Goal: Transaction & Acquisition: Purchase product/service

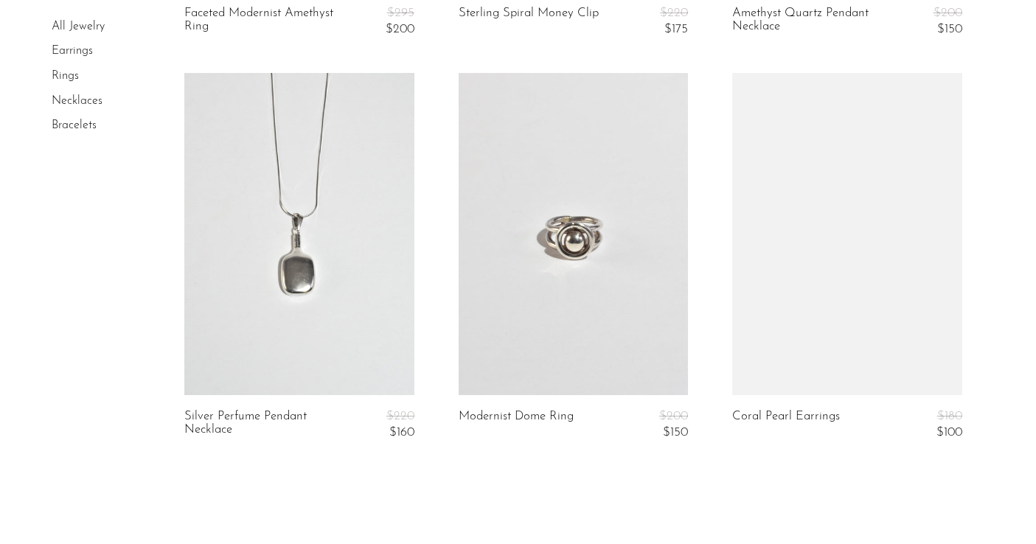
scroll to position [4634, 0]
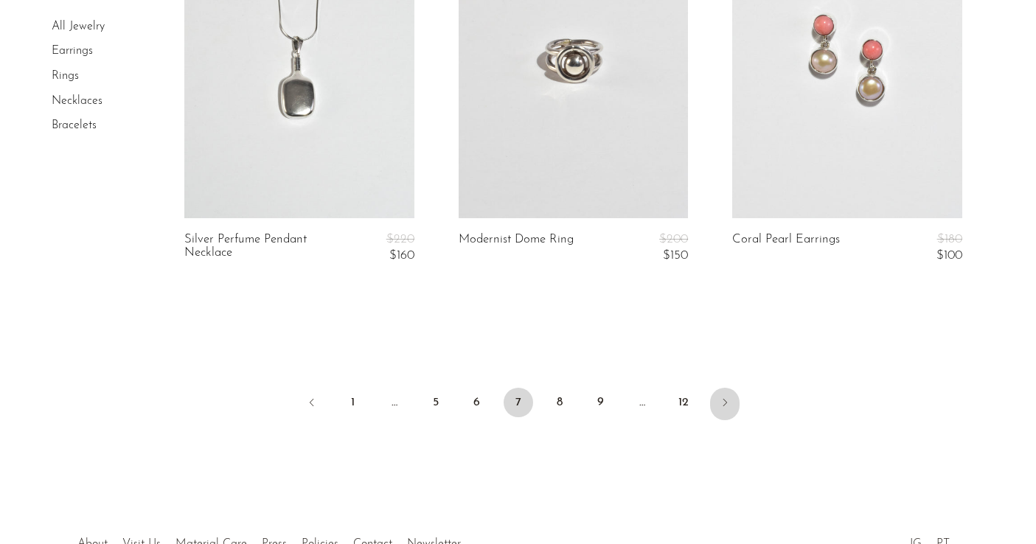
click at [721, 396] on link "Next" at bounding box center [724, 404] width 29 height 32
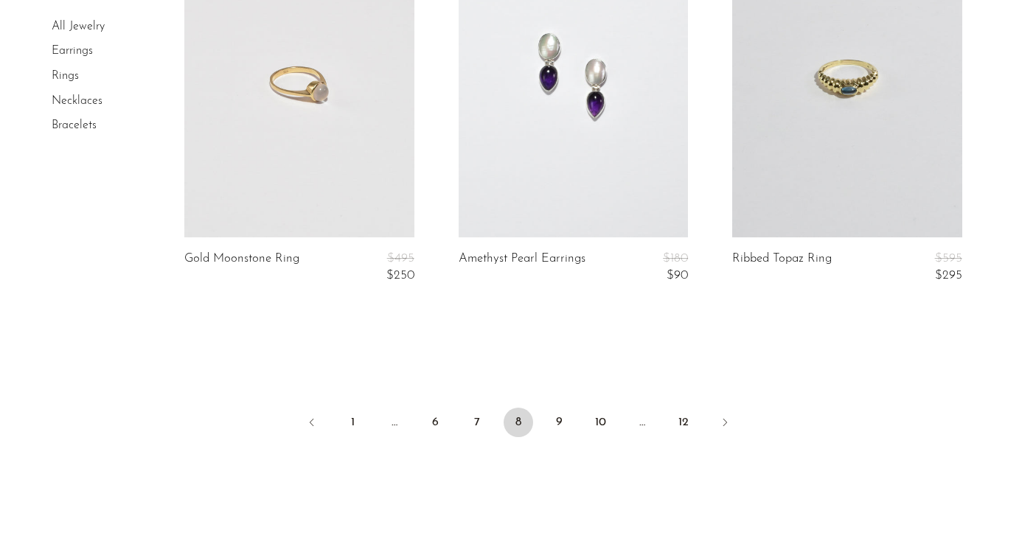
scroll to position [4719, 0]
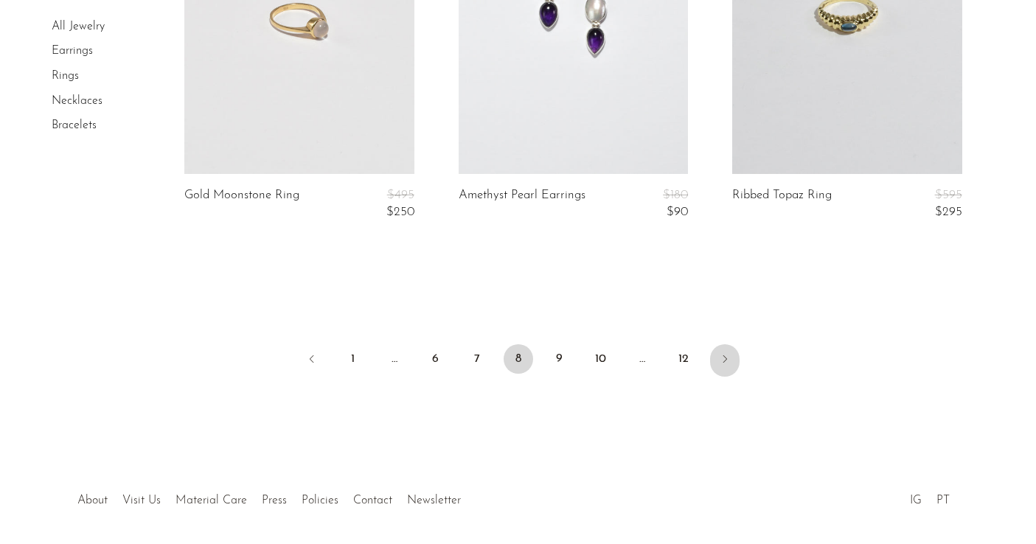
click at [728, 360] on icon "Next" at bounding box center [725, 359] width 12 height 12
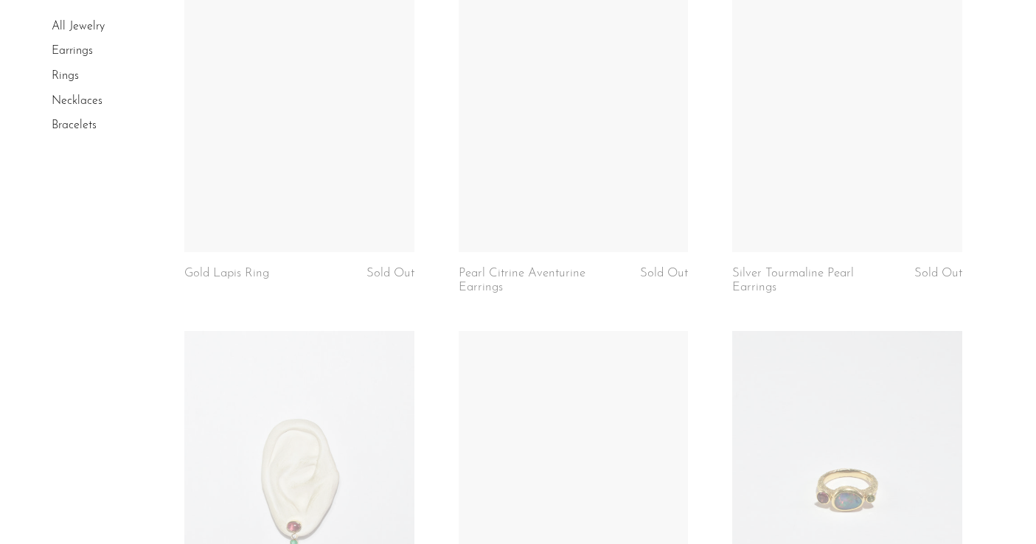
scroll to position [1418, 0]
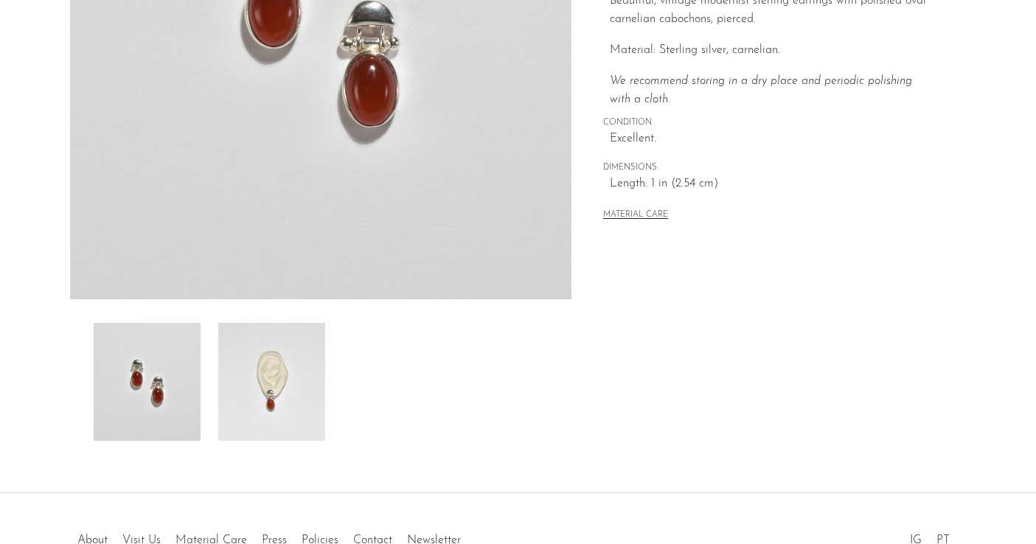
scroll to position [416, 0]
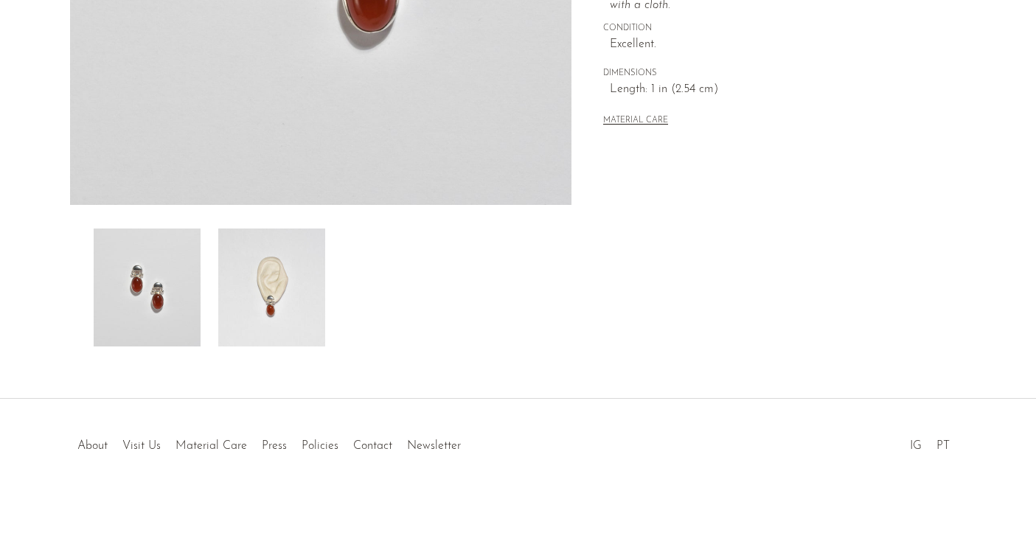
click at [261, 291] on img at bounding box center [271, 288] width 107 height 118
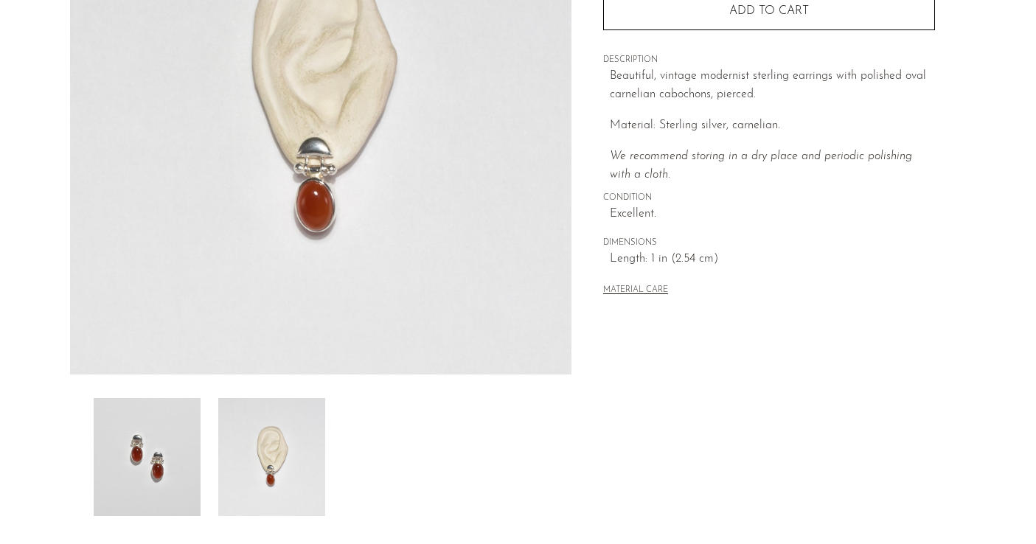
scroll to position [9, 0]
